Goal: Task Accomplishment & Management: Use online tool/utility

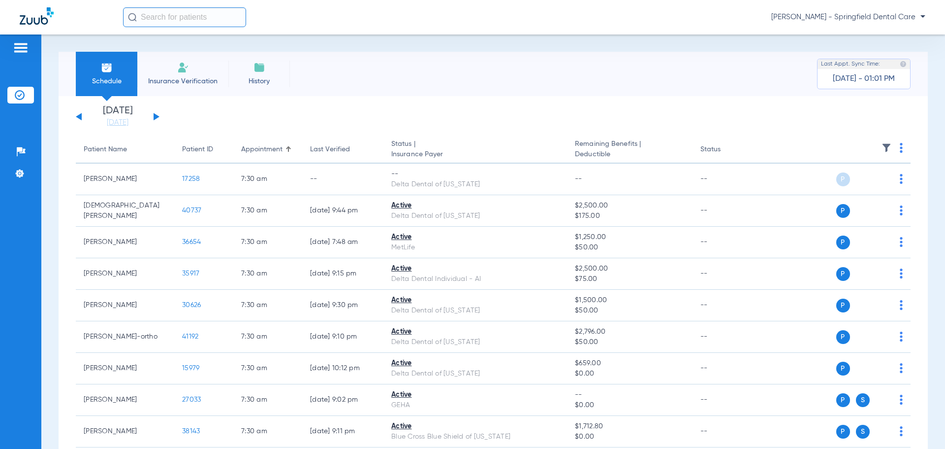
click at [153, 115] on div "Saturday 06-21-2025 Sunday 06-22-2025 Monday 06-23-2025 Tuesday 06-24-2025 Wedn…" at bounding box center [118, 117] width 84 height 22
click at [156, 115] on button at bounding box center [157, 116] width 6 height 7
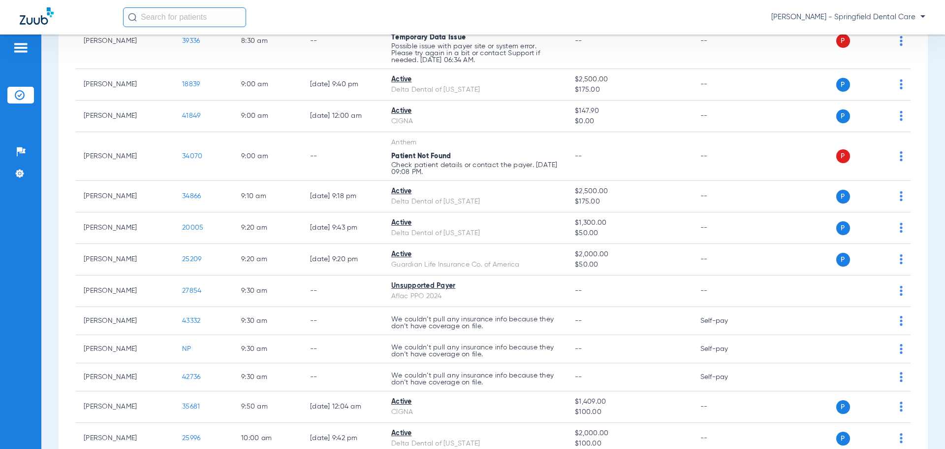
scroll to position [1034, 0]
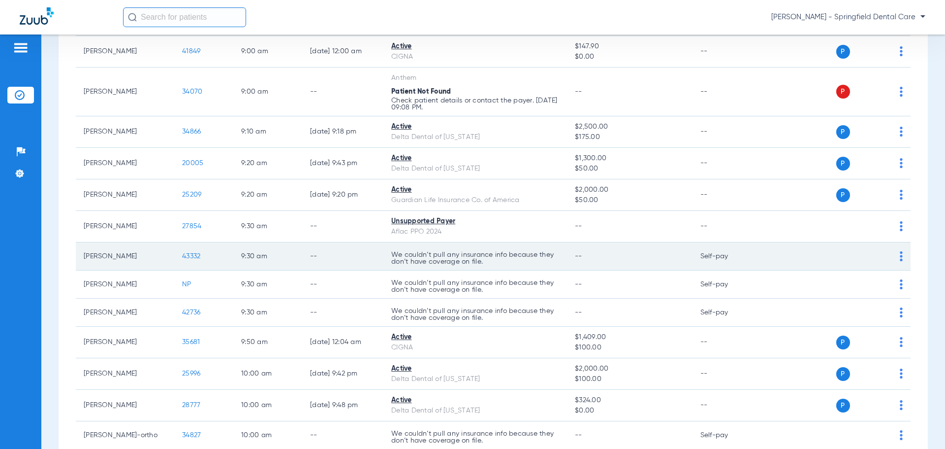
click at [900, 258] on img at bounding box center [901, 256] width 3 height 10
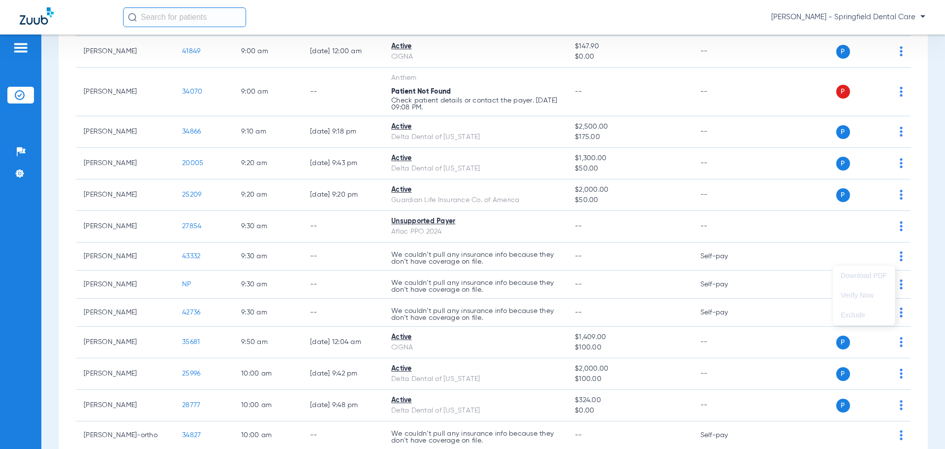
click at [794, 249] on div at bounding box center [472, 224] width 945 height 449
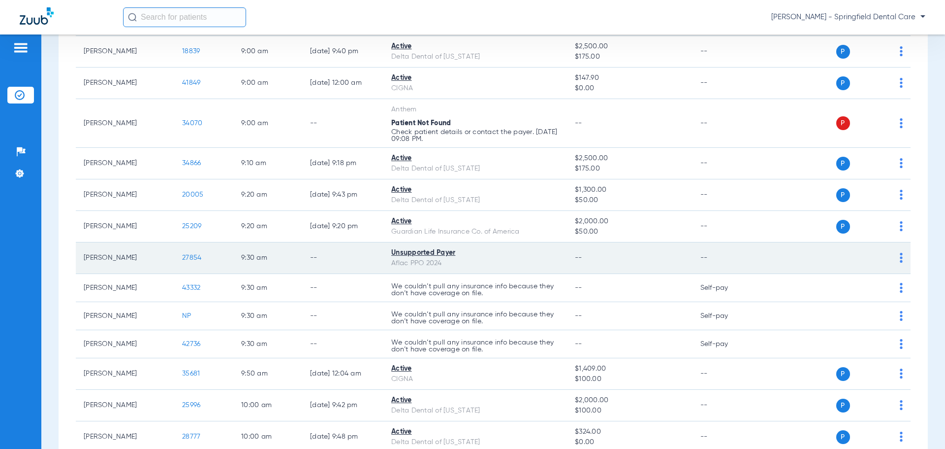
scroll to position [985, 0]
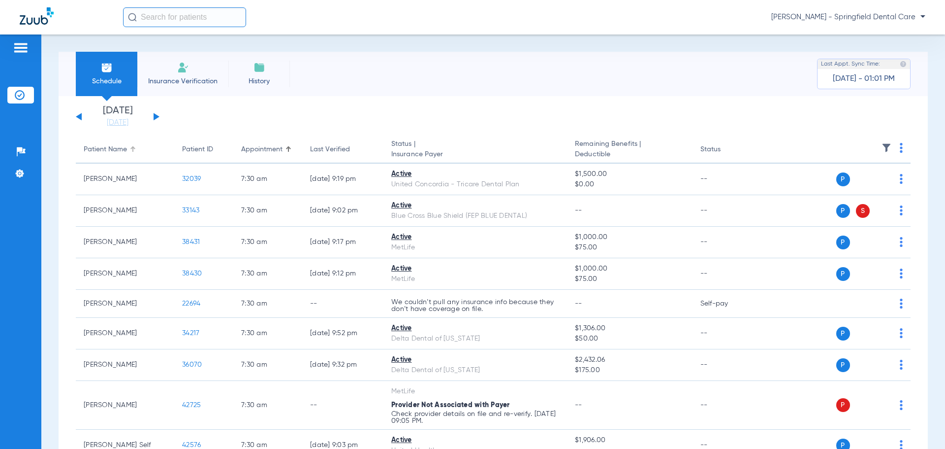
click at [116, 150] on div "Patient Name" at bounding box center [105, 149] width 43 height 10
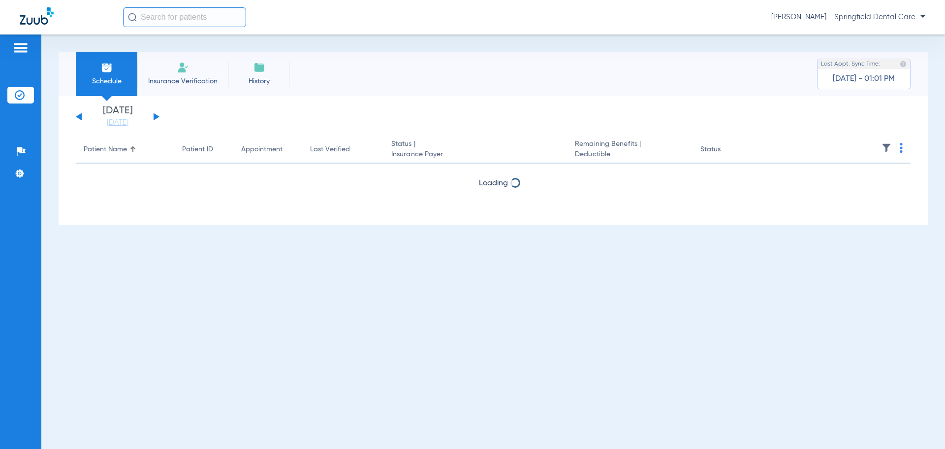
click at [116, 150] on div "Patient Name" at bounding box center [105, 149] width 43 height 10
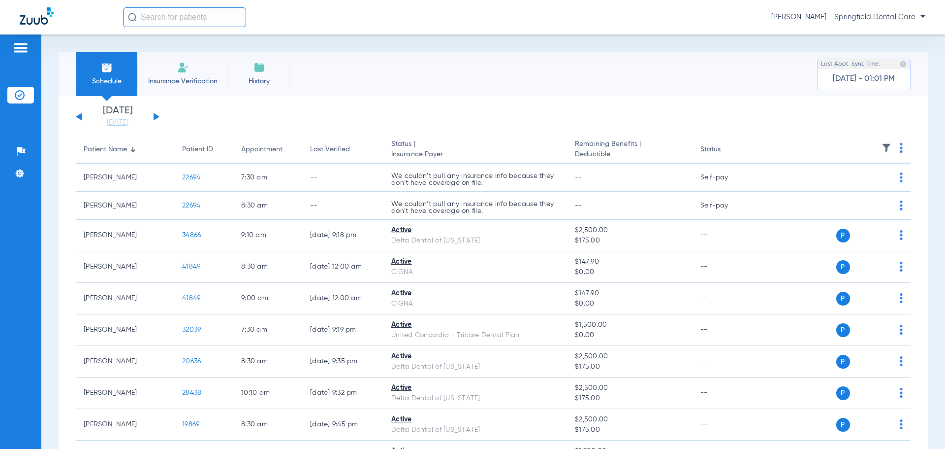
click at [116, 150] on div "Patient Name" at bounding box center [105, 149] width 43 height 10
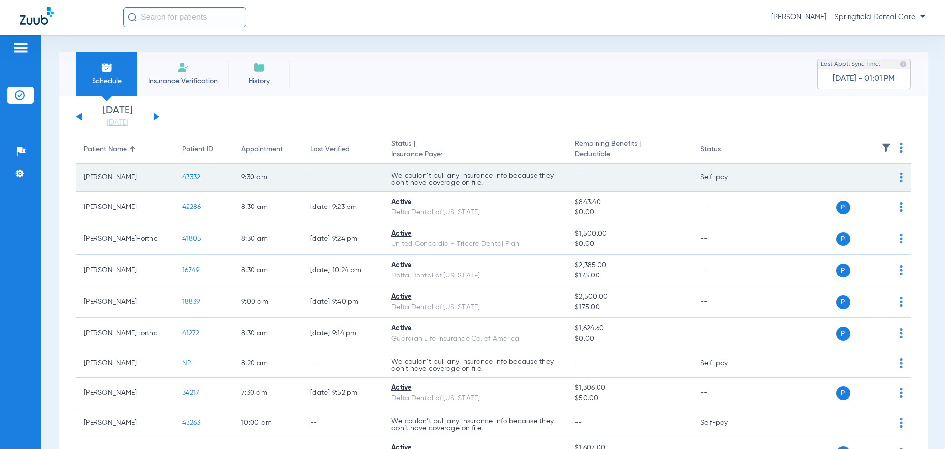
click at [125, 179] on td "[PERSON_NAME]" at bounding box center [125, 177] width 98 height 28
click at [194, 174] on span "43332" at bounding box center [191, 177] width 18 height 7
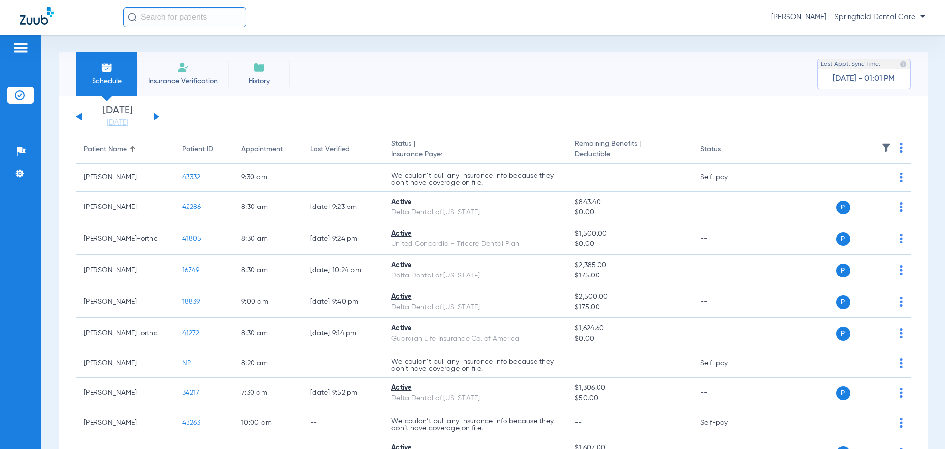
click at [191, 80] on span "Insurance Verification" at bounding box center [183, 81] width 76 height 10
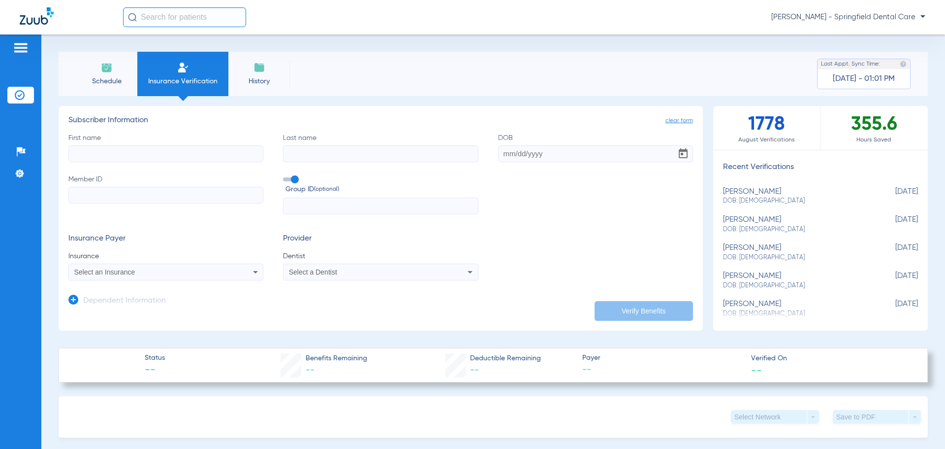
click at [151, 153] on input "First name" at bounding box center [165, 153] width 195 height 17
type input "Alyssa"
type input "[PERSON_NAME]"
type input "[DATE]"
click at [167, 197] on input "Member ID" at bounding box center [165, 195] width 195 height 17
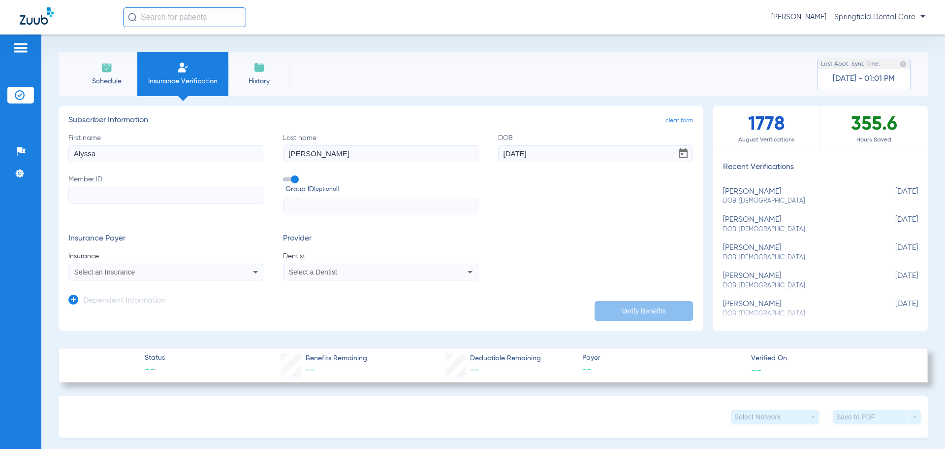
click at [167, 201] on input "Member ID" at bounding box center [165, 195] width 195 height 17
type input "16968364"
click at [254, 270] on icon at bounding box center [256, 272] width 12 height 12
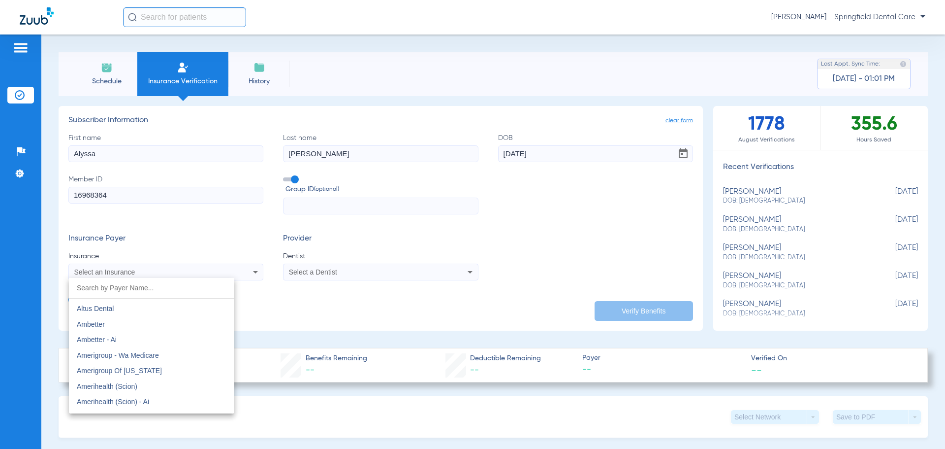
scroll to position [295, 0]
click at [304, 307] on div at bounding box center [472, 224] width 945 height 449
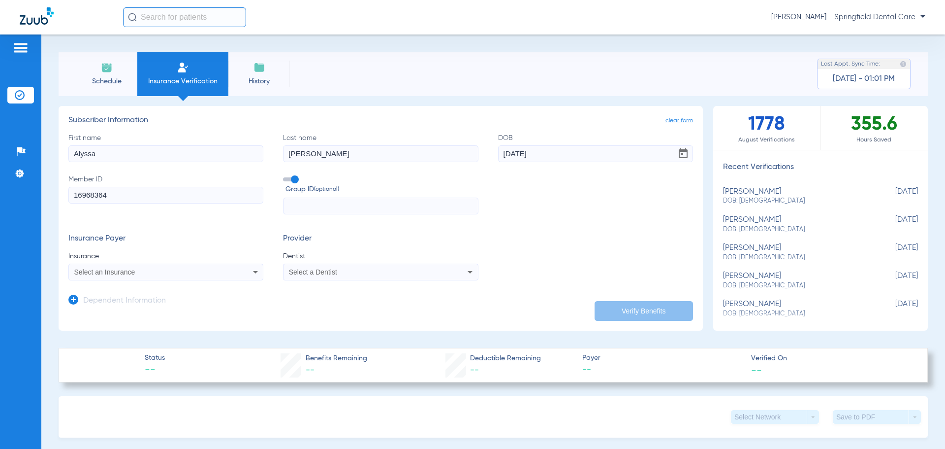
click at [469, 268] on icon at bounding box center [470, 272] width 12 height 12
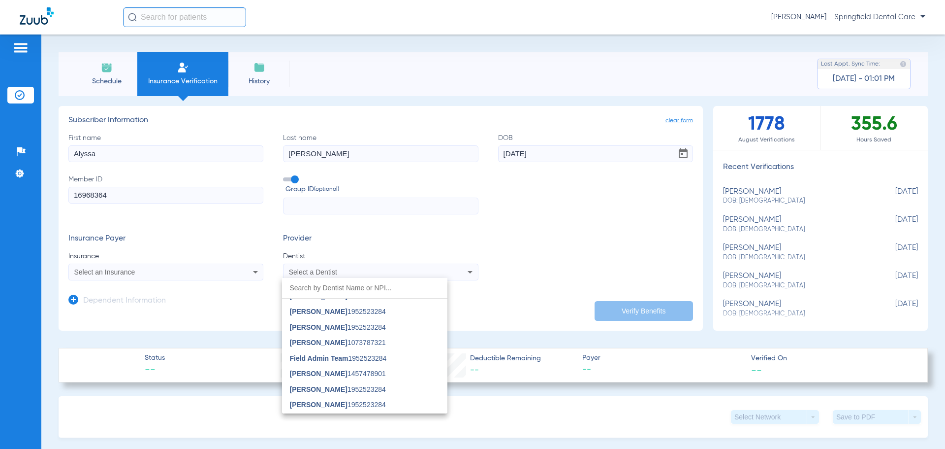
scroll to position [886, 0]
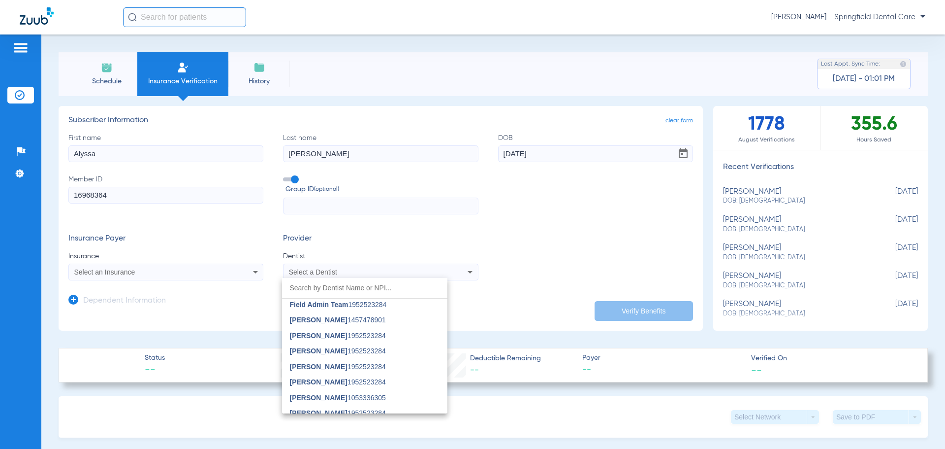
click at [373, 285] on input "dropdown search" at bounding box center [364, 288] width 165 height 20
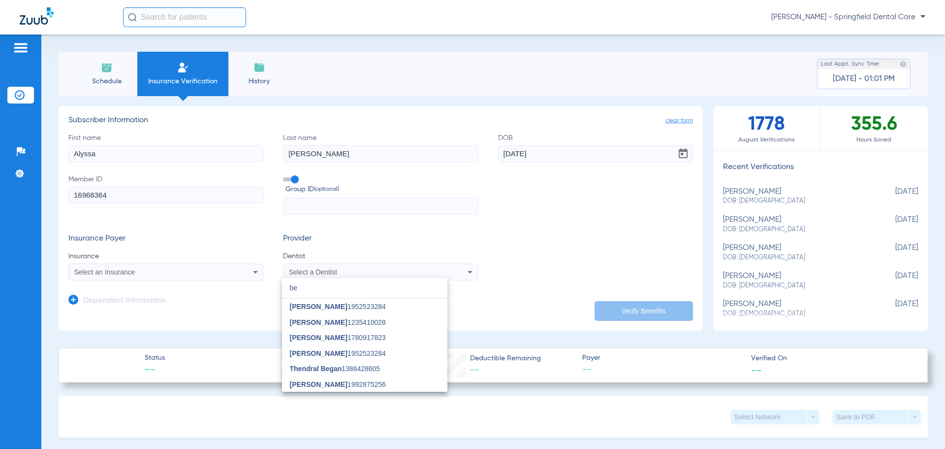
scroll to position [0, 0]
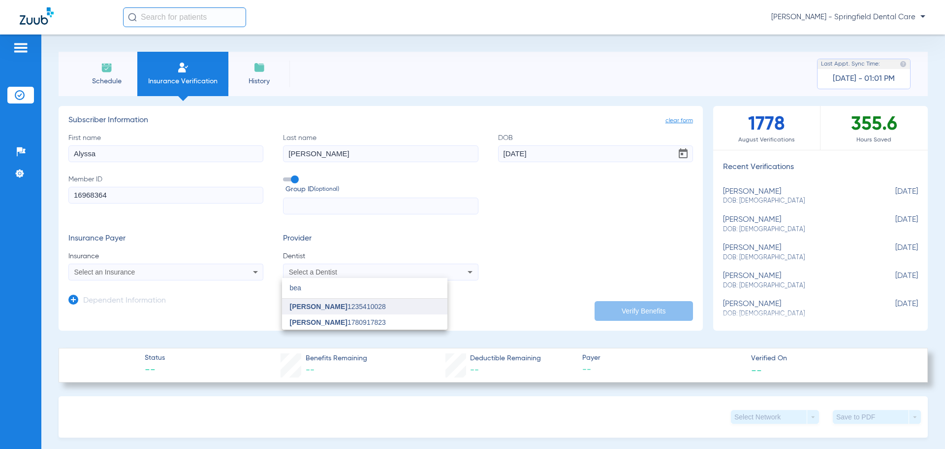
type input "bea"
click at [368, 310] on span "Stacie Beasley 1235410028" at bounding box center [338, 306] width 96 height 7
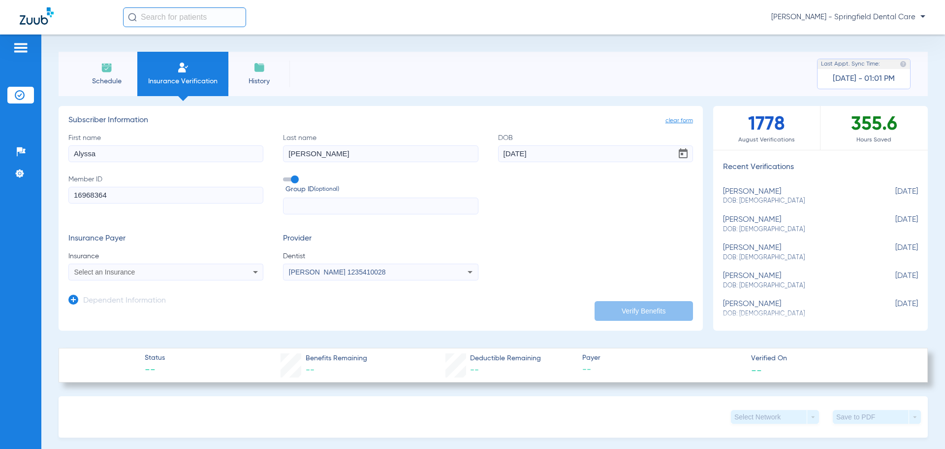
click at [247, 276] on div "Select an Insurance" at bounding box center [166, 272] width 194 height 12
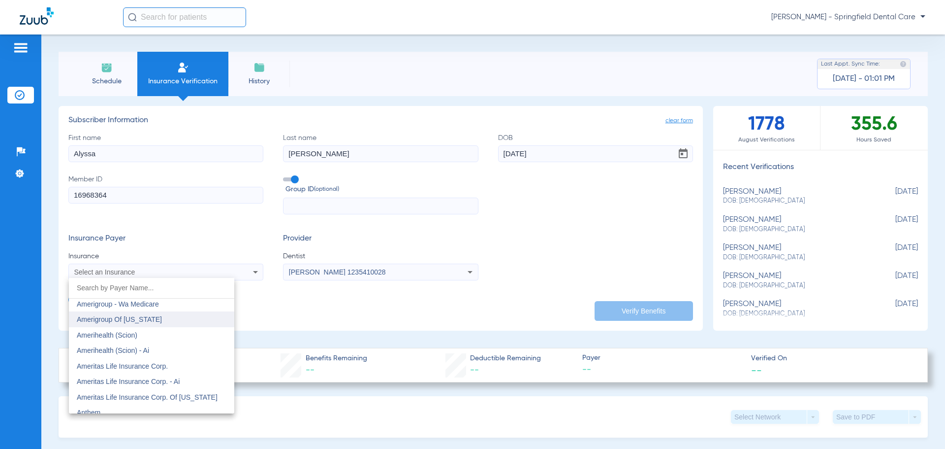
scroll to position [345, 0]
click at [156, 318] on span "Ameritas Life Insurance Corp." at bounding box center [122, 319] width 91 height 8
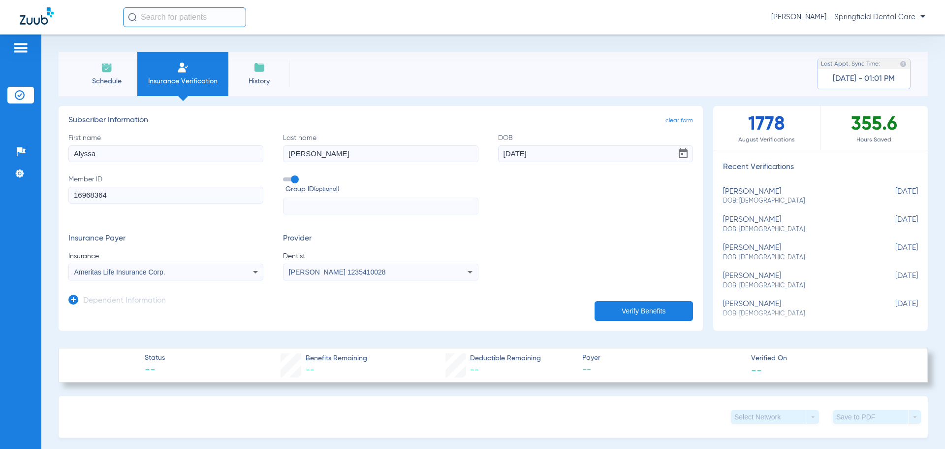
click at [636, 304] on button "Verify Benefits" at bounding box center [644, 311] width 98 height 20
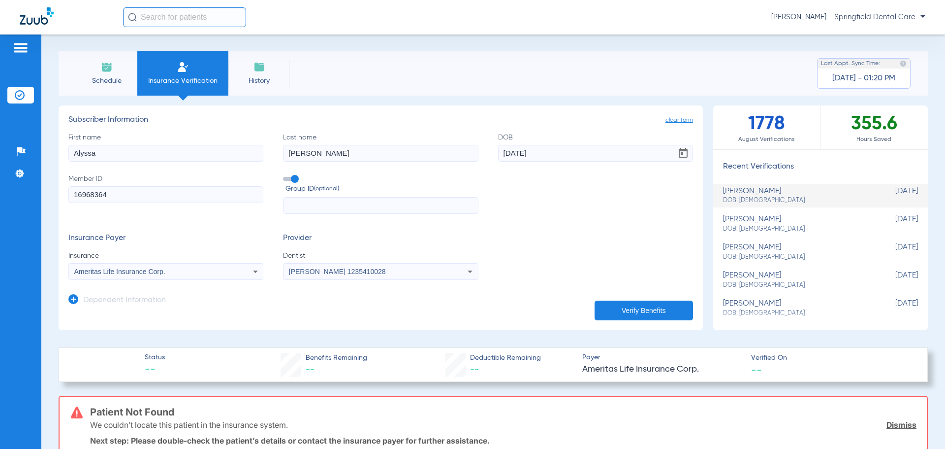
scroll to position [0, 0]
drag, startPoint x: 135, startPoint y: 197, endPoint x: 46, endPoint y: 205, distance: 89.5
click at [46, 205] on div "Schedule Insurance Verification History Last Appt. Sync Time: Today - 01:20 PM …" at bounding box center [493, 241] width 904 height 414
type input "847071619"
click at [633, 307] on button "Verify Benefits" at bounding box center [644, 311] width 98 height 20
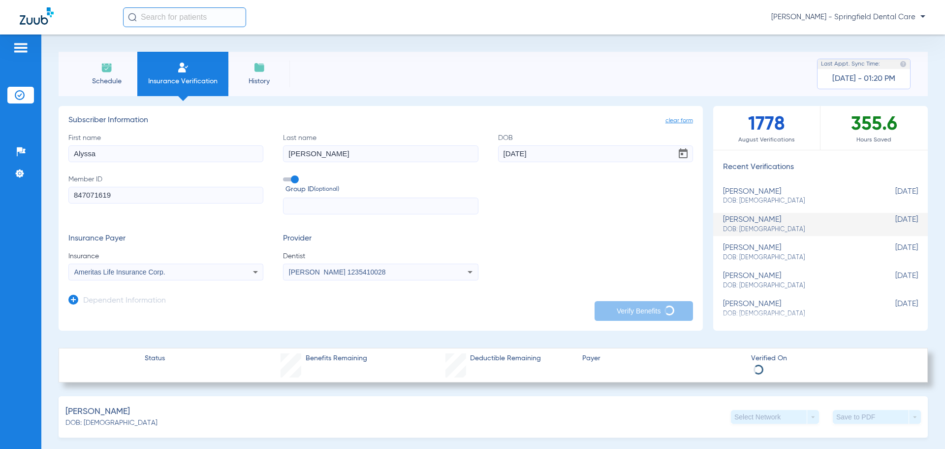
click at [293, 179] on span at bounding box center [290, 179] width 15 height 4
click at [285, 176] on input "Group ID (optional)" at bounding box center [285, 176] width 0 height 0
click at [576, 201] on div "First name Alyssa Last name Craven DOB 12/29/1989 Member ID 847071619 Group ID …" at bounding box center [380, 174] width 625 height 82
